Goal: Information Seeking & Learning: Understand process/instructions

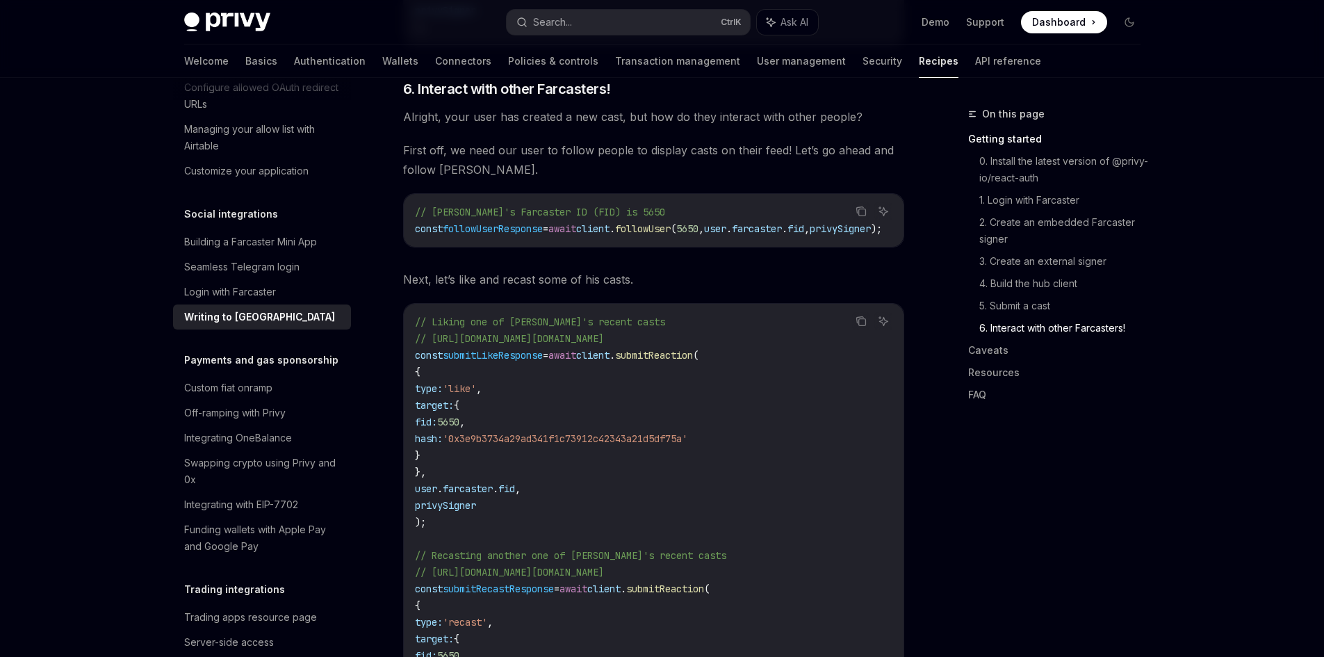
scroll to position [2085, 0]
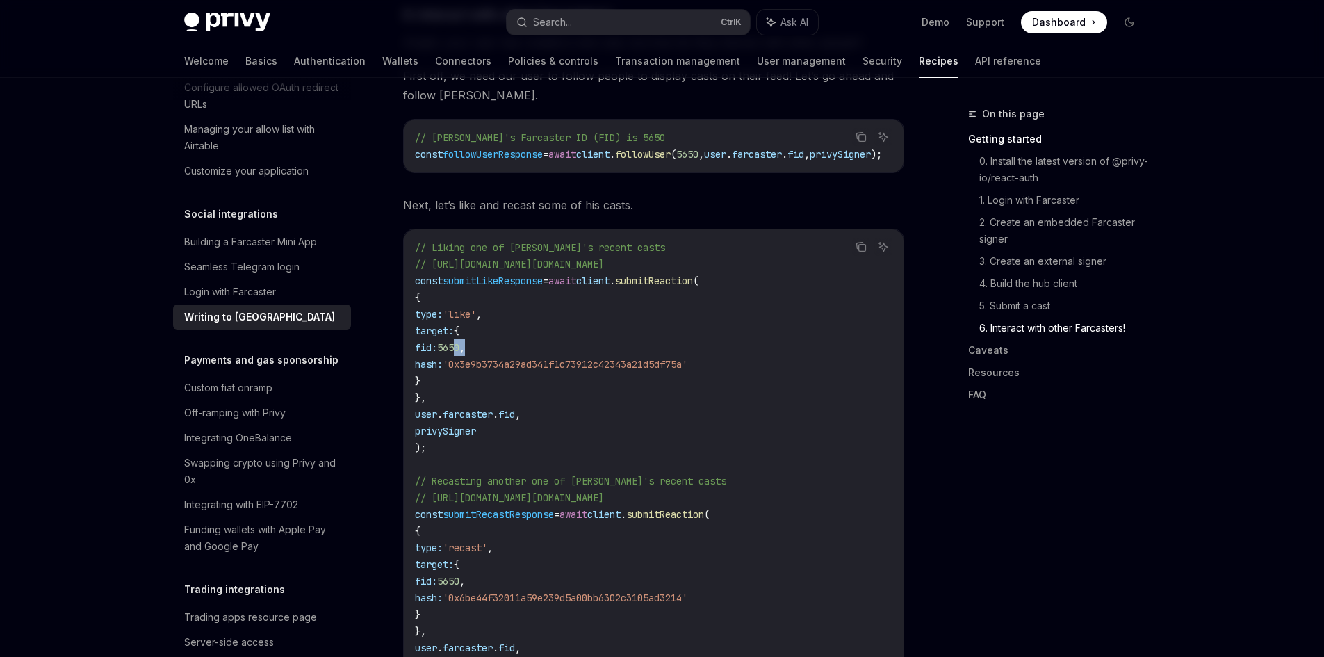
click at [523, 347] on code "// Liking one of [PERSON_NAME]'s recent casts // [URL][DOMAIN_NAME][DOMAIN_NAME…" at bounding box center [653, 464] width 477 height 450
drag, startPoint x: 502, startPoint y: 357, endPoint x: 548, endPoint y: 365, distance: 47.2
click at [548, 363] on span "'0x3e9b3734a29ad341f1c73912c42343a21d5df75a'" at bounding box center [565, 364] width 245 height 13
drag, startPoint x: 430, startPoint y: 409, endPoint x: 499, endPoint y: 411, distance: 68.8
click at [499, 411] on span "user . farcaster . fid ," at bounding box center [468, 414] width 106 height 13
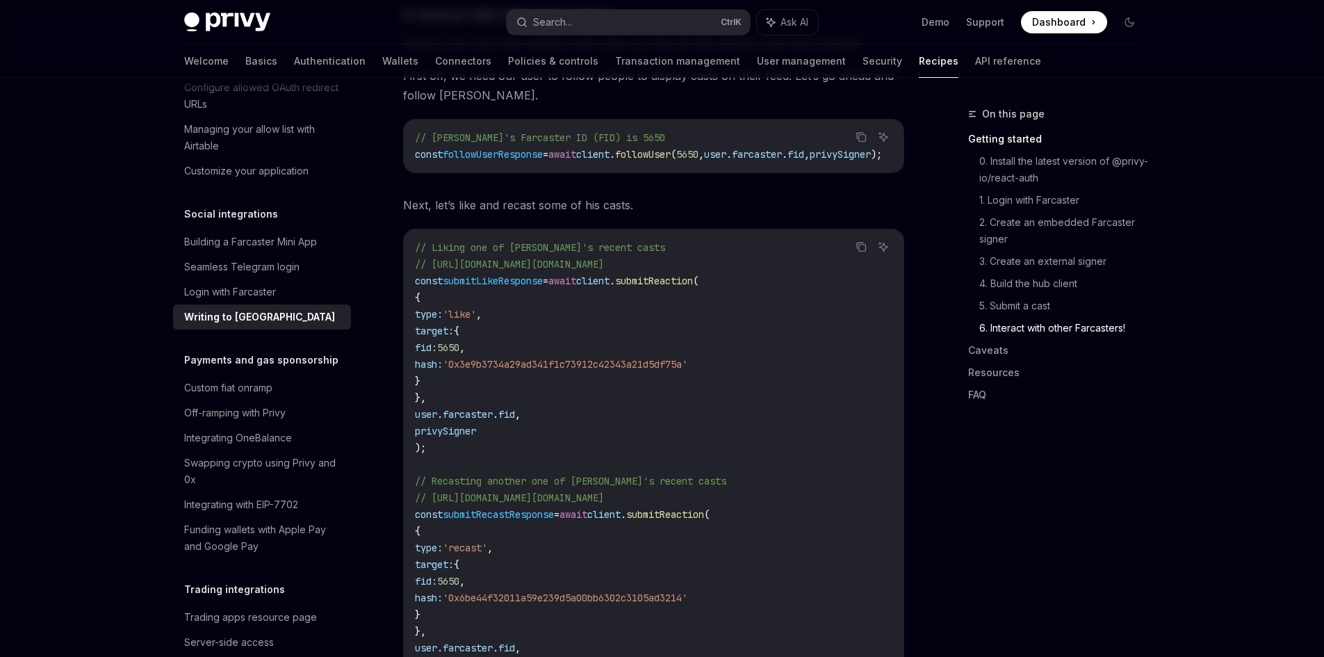
click at [493, 413] on span "farcaster" at bounding box center [468, 414] width 50 height 13
drag, startPoint x: 442, startPoint y: 425, endPoint x: 476, endPoint y: 425, distance: 34.1
click at [476, 425] on span "privySigner" at bounding box center [445, 431] width 61 height 13
click at [510, 429] on code "// Liking one of Vitalik's recent casts // https://farcaster.xyz/vitalik.eth/0x…" at bounding box center [653, 464] width 477 height 450
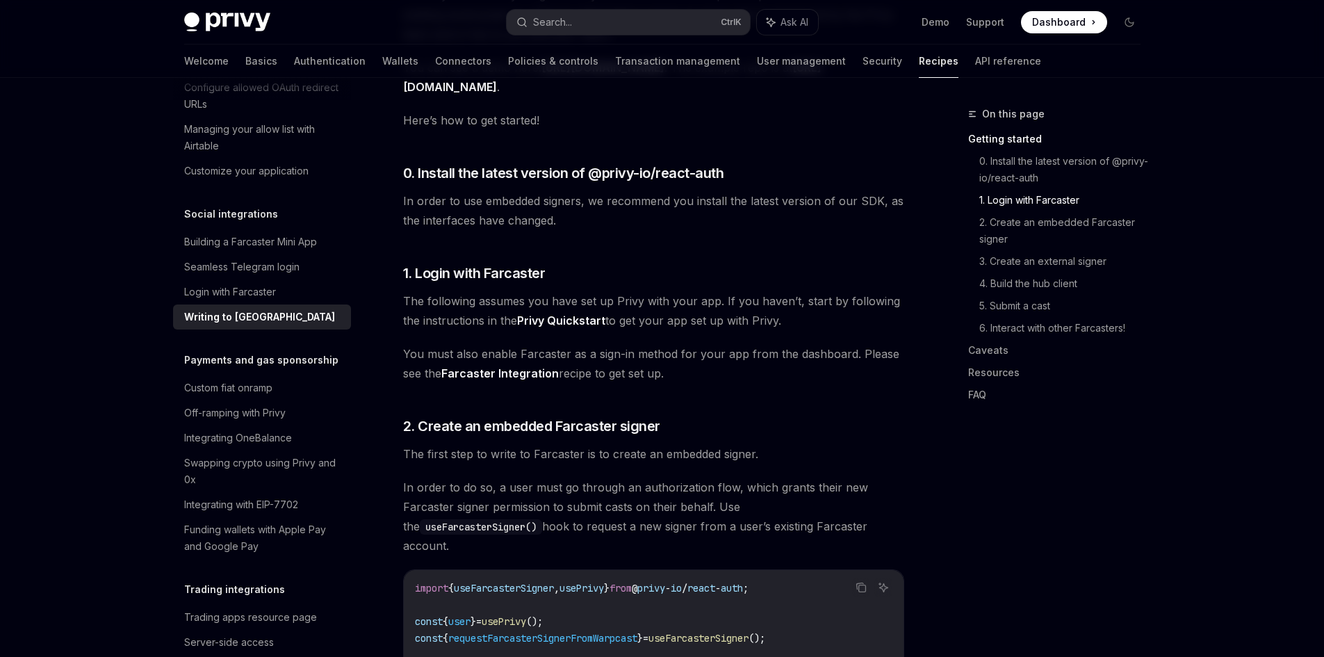
scroll to position [278, 0]
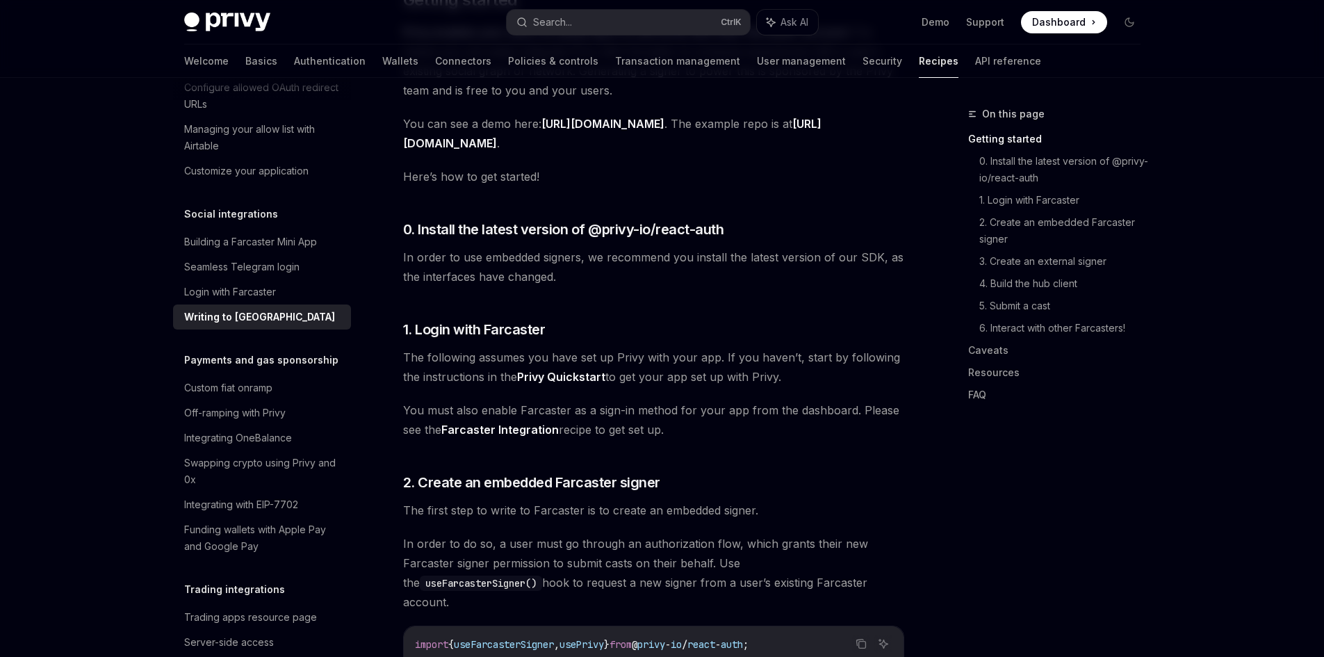
click at [586, 120] on link "[URL][DOMAIN_NAME]" at bounding box center [602, 124] width 123 height 15
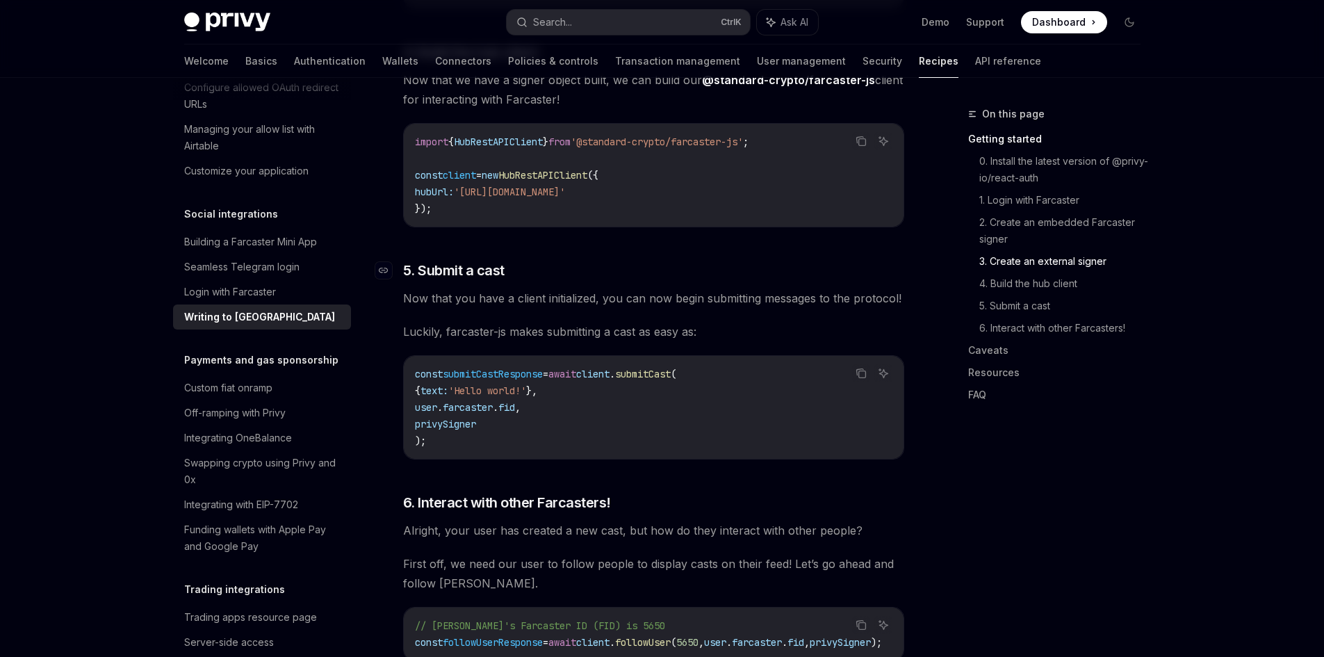
scroll to position [1598, 0]
drag, startPoint x: 480, startPoint y: 181, endPoint x: 737, endPoint y: 177, distance: 256.5
click at [565, 184] on span "'[URL][DOMAIN_NAME]'" at bounding box center [509, 190] width 111 height 13
copy span "https://hub.farcaster.standardcrypto.vc:2281"
click at [935, 255] on div "On this page Getting started 0. Install the latest version of @privy-io/react-a…" at bounding box center [662, 503] width 978 height 4049
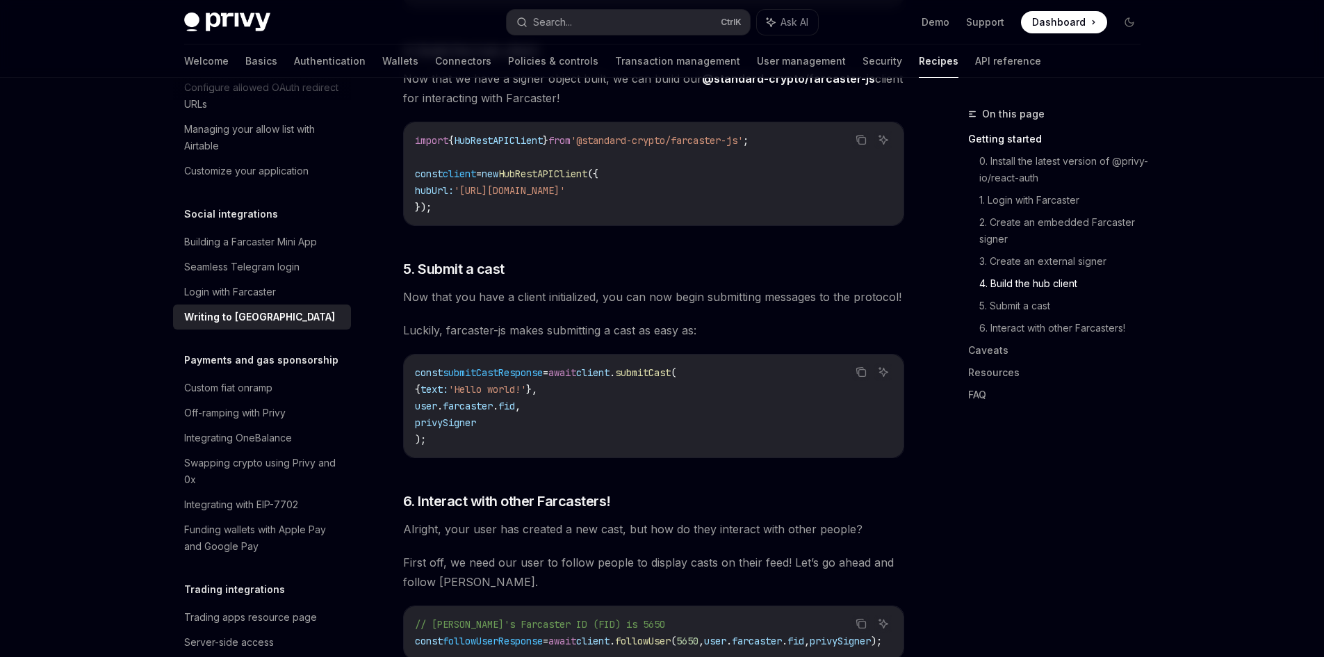
drag, startPoint x: 736, startPoint y: 179, endPoint x: 480, endPoint y: 179, distance: 256.4
click at [480, 184] on span "'[URL][DOMAIN_NAME]'" at bounding box center [509, 190] width 111 height 13
click at [537, 204] on code "import { HubRestAPIClient } from '@standard-crypto/farcaster-js' ; const client…" at bounding box center [653, 173] width 477 height 83
drag, startPoint x: 737, startPoint y: 182, endPoint x: 480, endPoint y: 180, distance: 256.4
click at [480, 184] on span "'[URL][DOMAIN_NAME]'" at bounding box center [509, 190] width 111 height 13
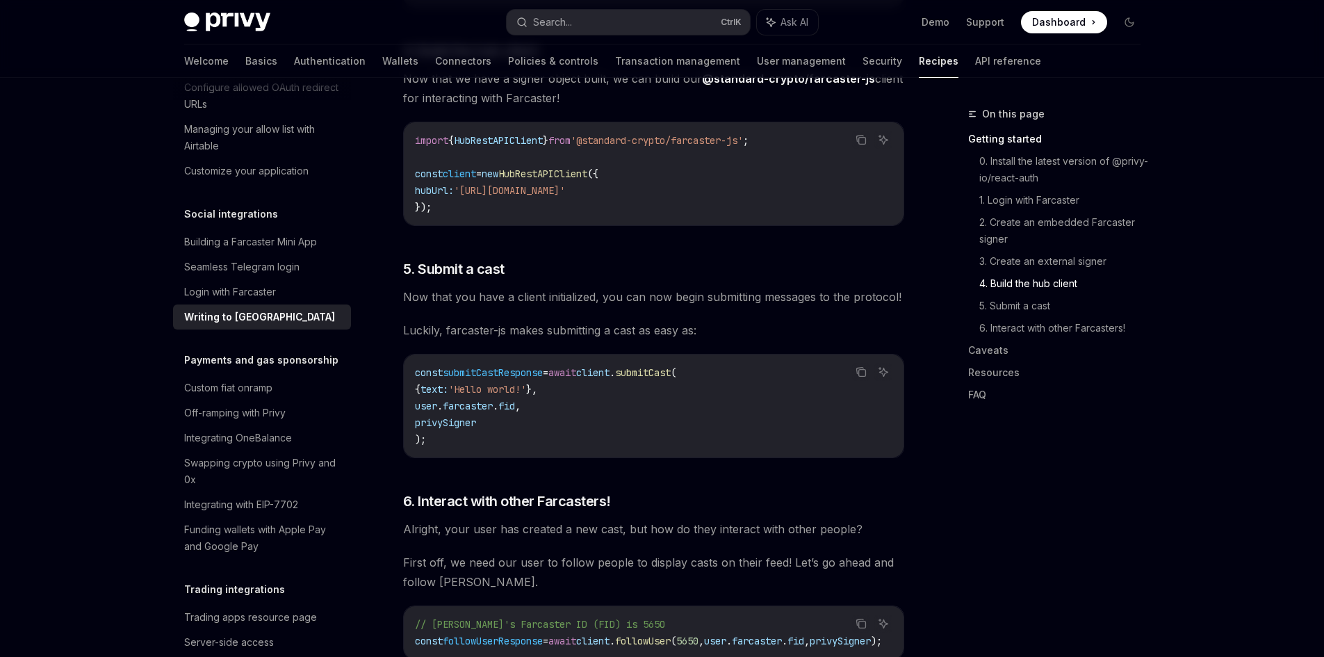
copy span "https://hub.farcaster.standardcrypto.vc:2281"
click at [612, 222] on div "Farcaster is a sufficiently decentralized social network whose core social grap…" at bounding box center [653, 449] width 501 height 3745
drag, startPoint x: 525, startPoint y: 183, endPoint x: 733, endPoint y: 186, distance: 208.5
click at [565, 186] on span "'[URL][DOMAIN_NAME]'" at bounding box center [509, 190] width 111 height 13
copy span "hub.farcaster.standardcrypto.vc:2281"
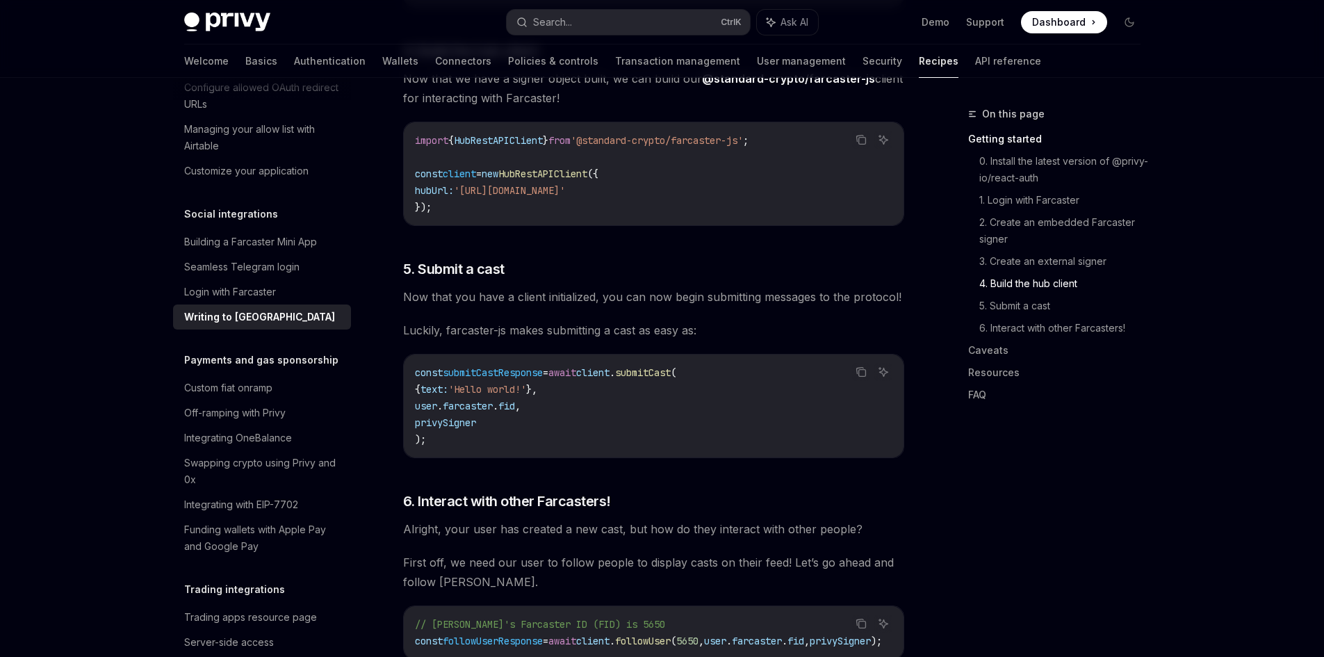
drag, startPoint x: 480, startPoint y: 180, endPoint x: 734, endPoint y: 186, distance: 254.4
click at [565, 186] on span "'[URL][DOMAIN_NAME]'" at bounding box center [509, 190] width 111 height 13
copy span "https://hub.farcaster.standardcrypto.vc:2281"
click at [582, 294] on span "Now that you have a client initialized, you can now begin submitting messages t…" at bounding box center [653, 296] width 501 height 19
click at [984, 415] on div "On this page Getting started 0. Install the latest version of @privy-io/react-a…" at bounding box center [1059, 247] width 183 height 339
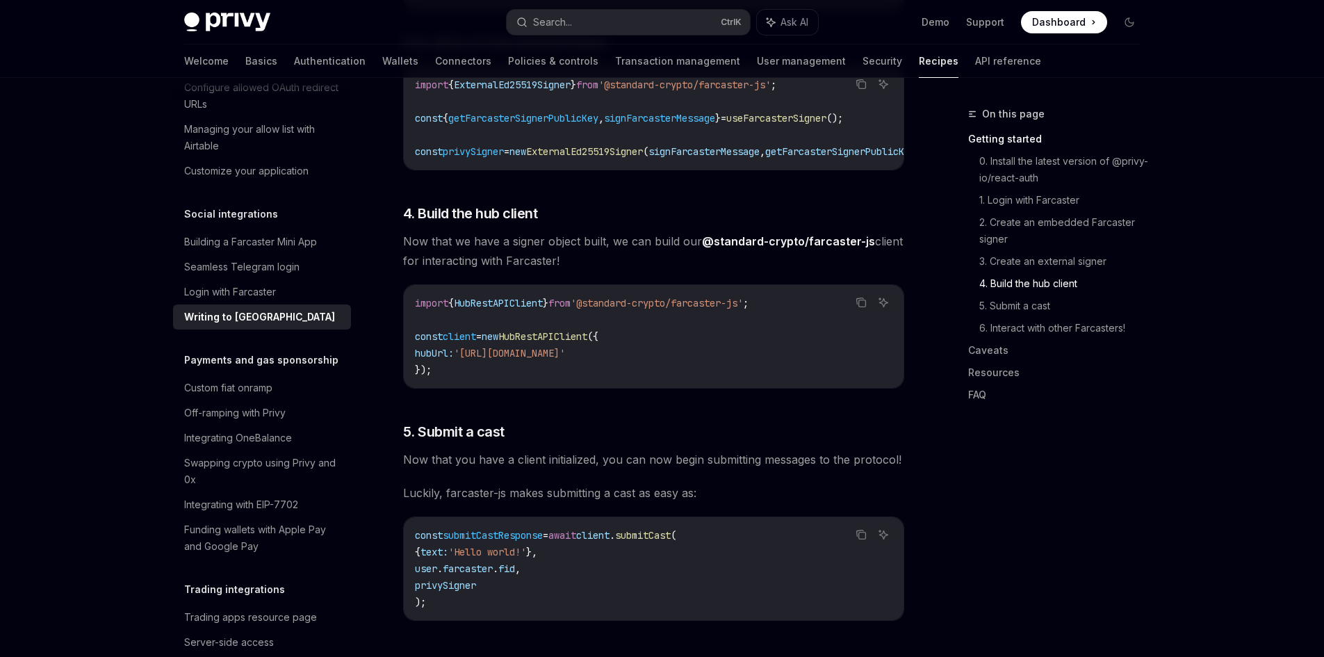
scroll to position [1390, 0]
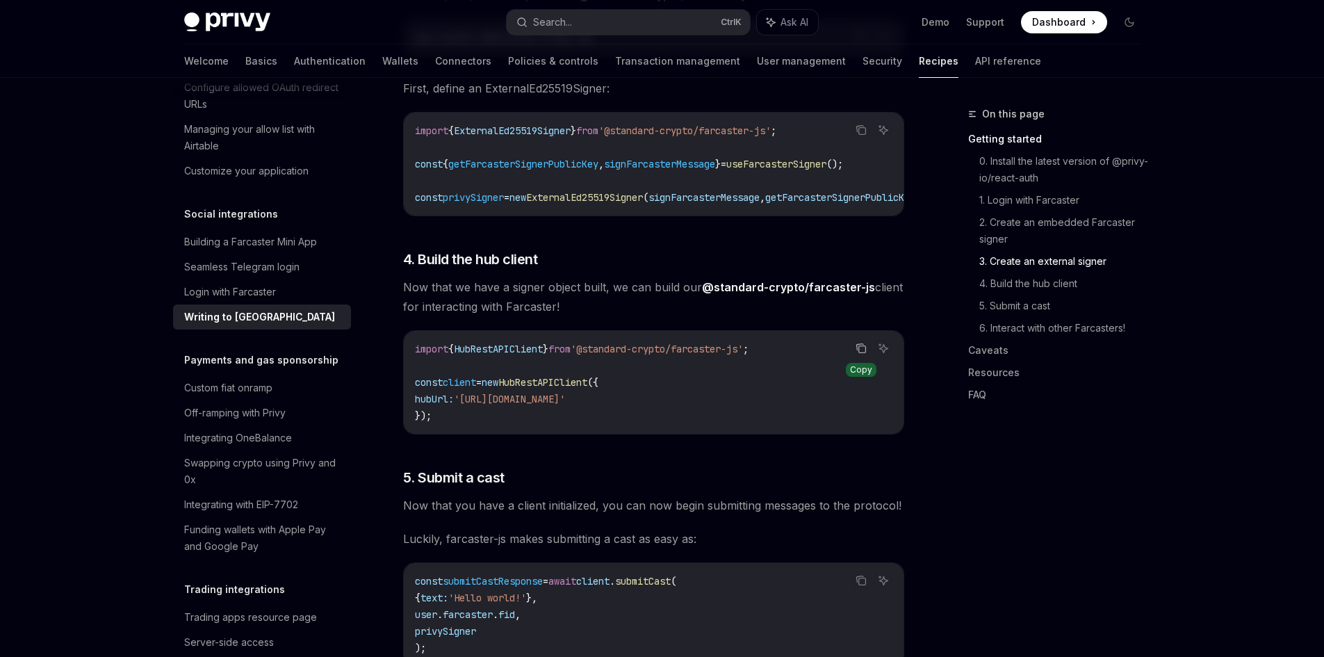
click at [857, 339] on button "Copy the contents from the code block" at bounding box center [861, 348] width 18 height 18
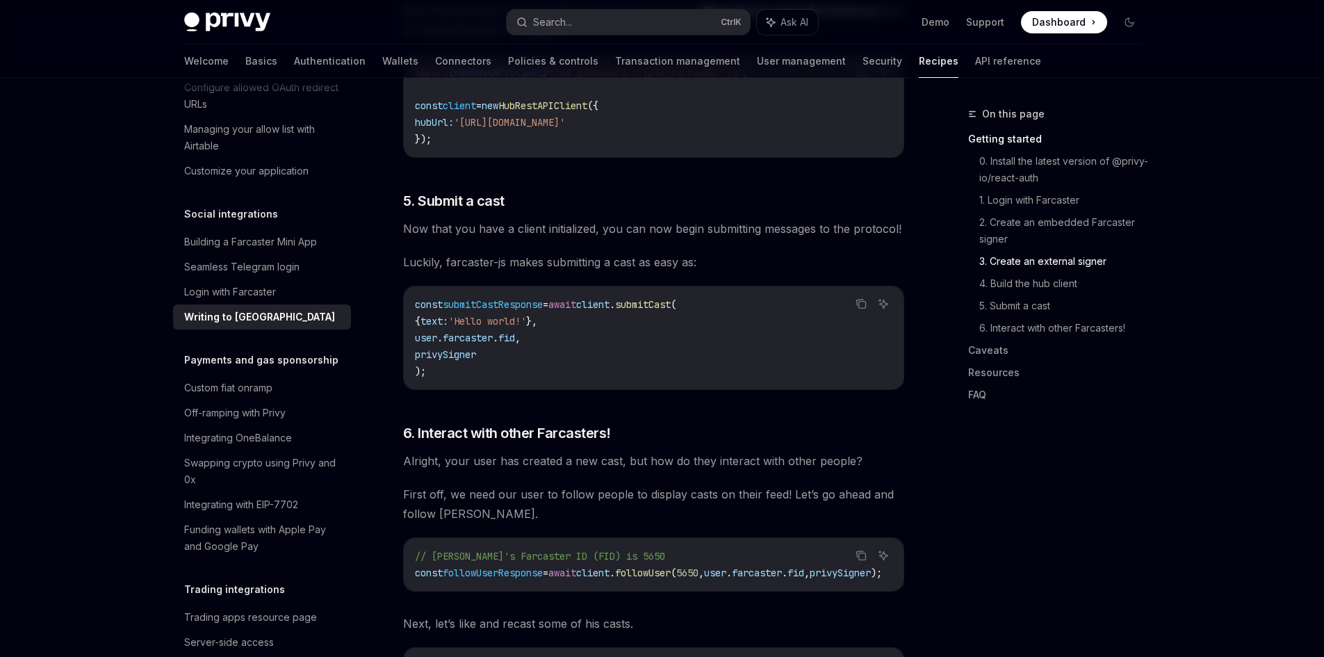
scroll to position [1668, 0]
click at [864, 297] on icon "Copy the contents from the code block" at bounding box center [860, 302] width 11 height 11
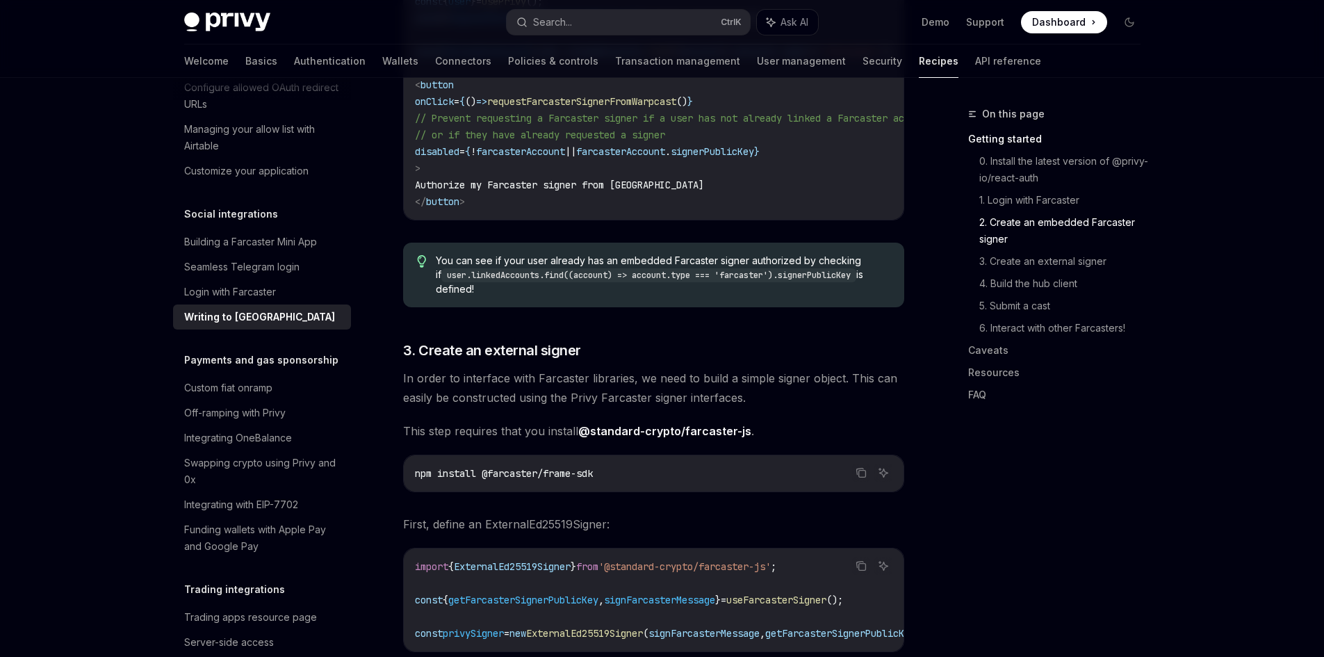
scroll to position [1181, 0]
